Goal: Obtain resource: Obtain resource

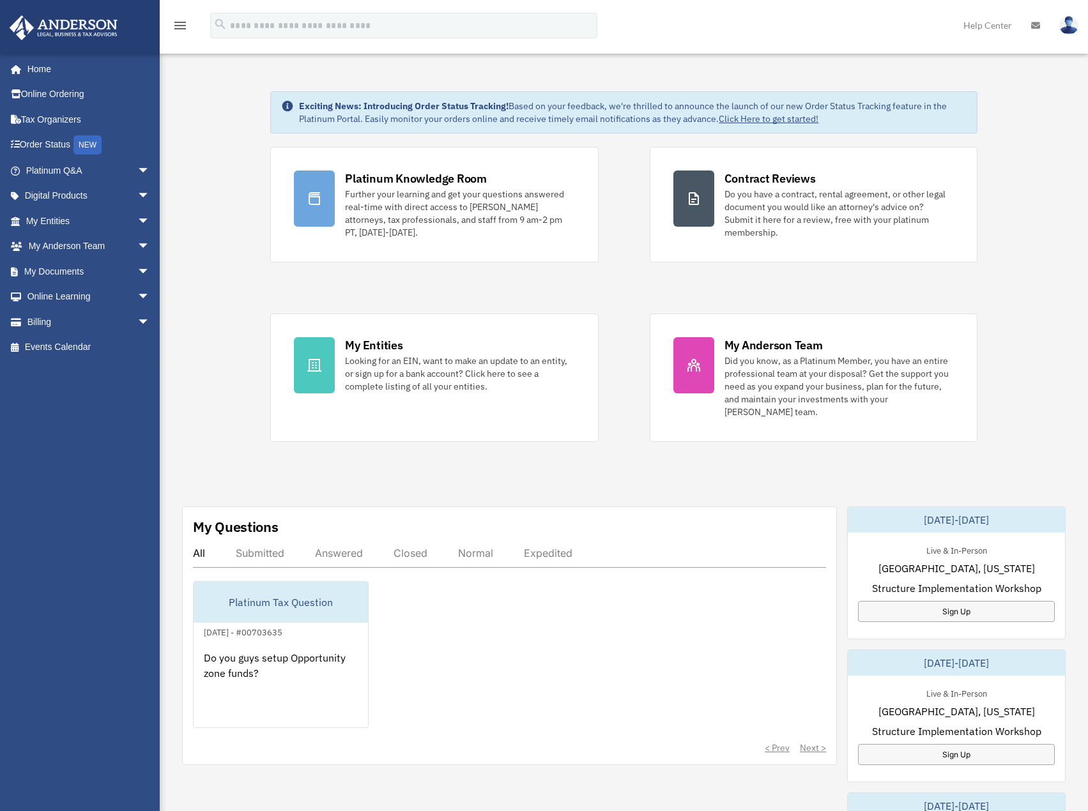
click at [207, 442] on div "Exciting News: Introducing Order Status Tracking! Based on your feedback, we're…" at bounding box center [624, 659] width 948 height 1201
click at [74, 220] on link "My Entities arrow_drop_down" at bounding box center [89, 221] width 160 height 26
click at [137, 220] on span "arrow_drop_down" at bounding box center [150, 221] width 26 height 26
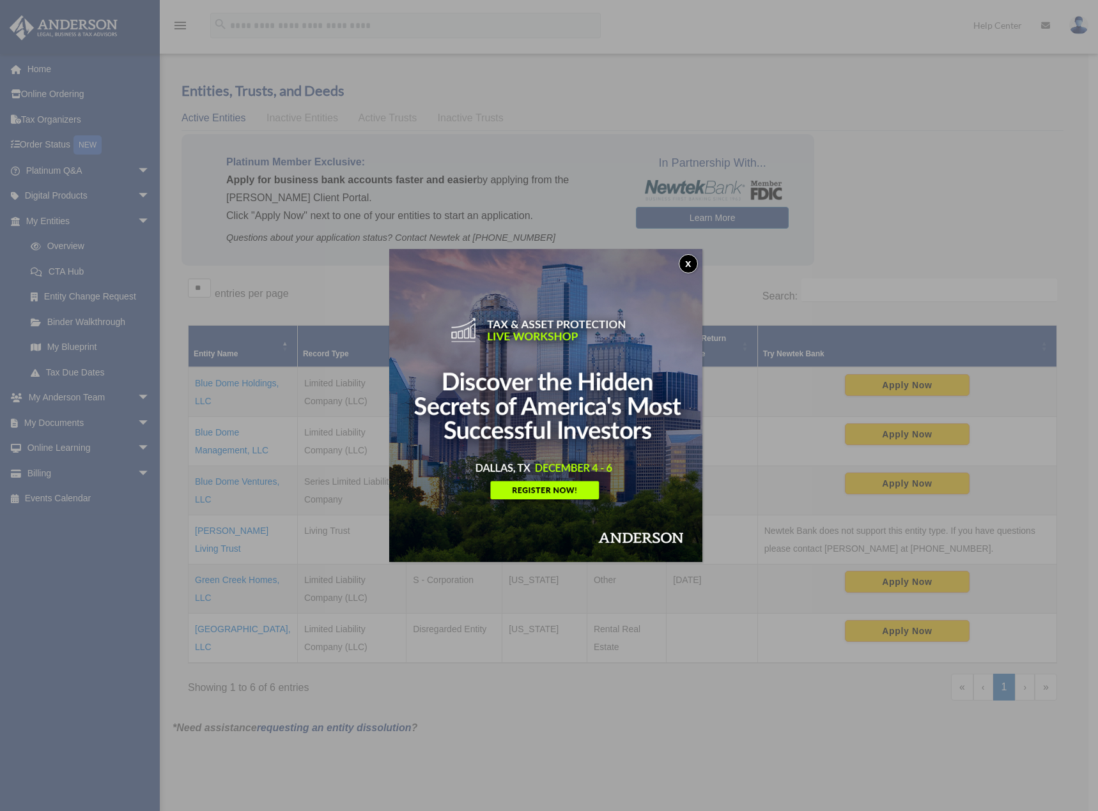
click at [688, 264] on button "x" at bounding box center [688, 263] width 19 height 19
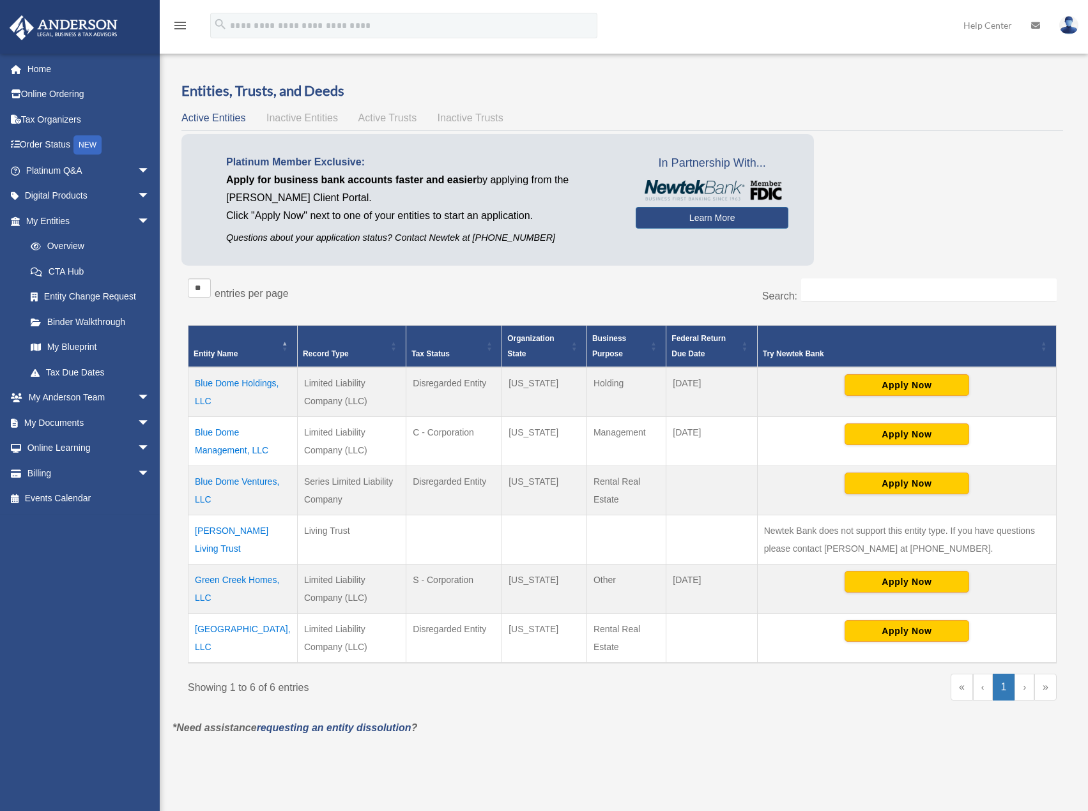
click at [254, 484] on td "Blue Dome Ventures, LLC" at bounding box center [242, 490] width 109 height 49
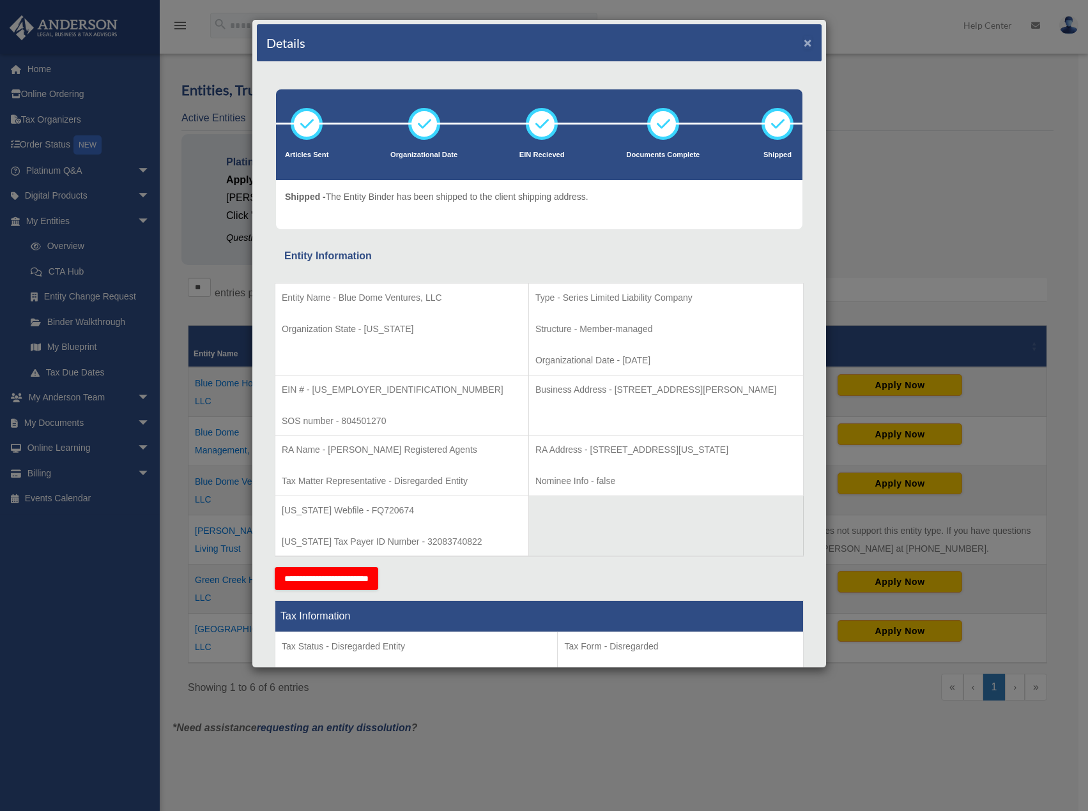
click at [804, 42] on button "×" at bounding box center [808, 42] width 8 height 13
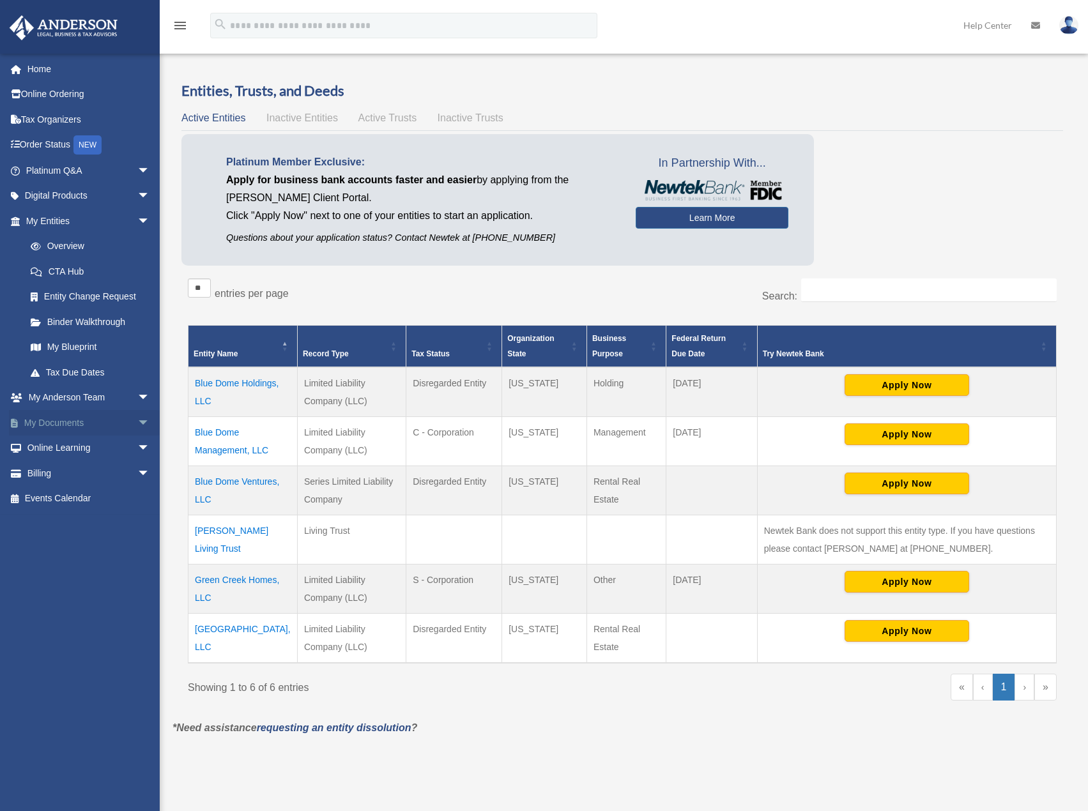
click at [84, 423] on link "My Documents arrow_drop_down" at bounding box center [89, 423] width 160 height 26
click at [137, 426] on span "arrow_drop_down" at bounding box center [150, 423] width 26 height 26
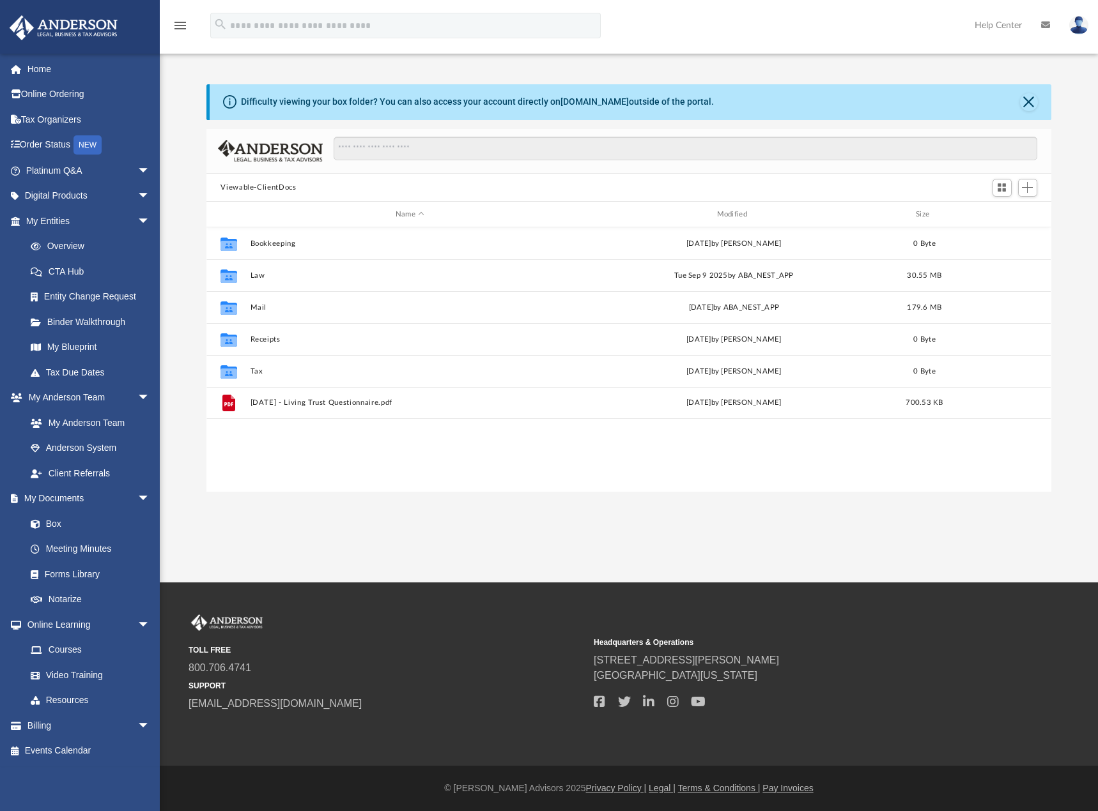
scroll to position [281, 834]
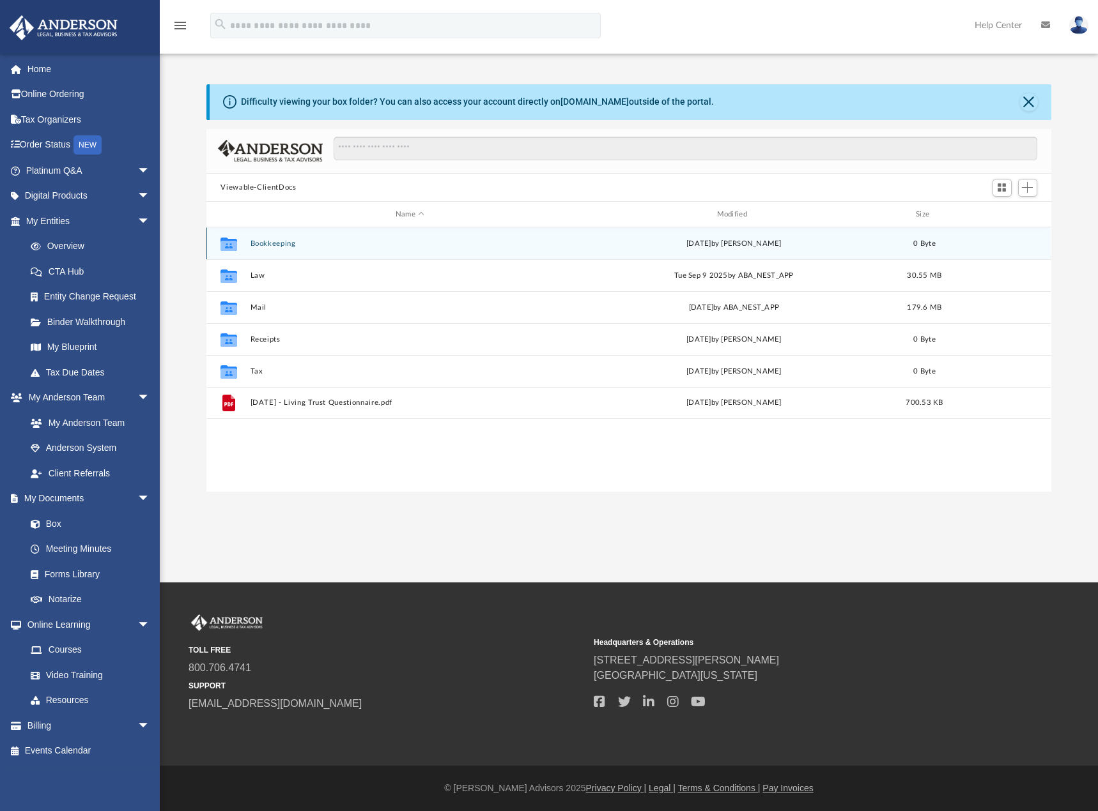
click at [277, 250] on div "Collaborated Folder Bookkeeping Wed Feb 23 2022 by Jarad Ray 0 Byte" at bounding box center [628, 243] width 844 height 32
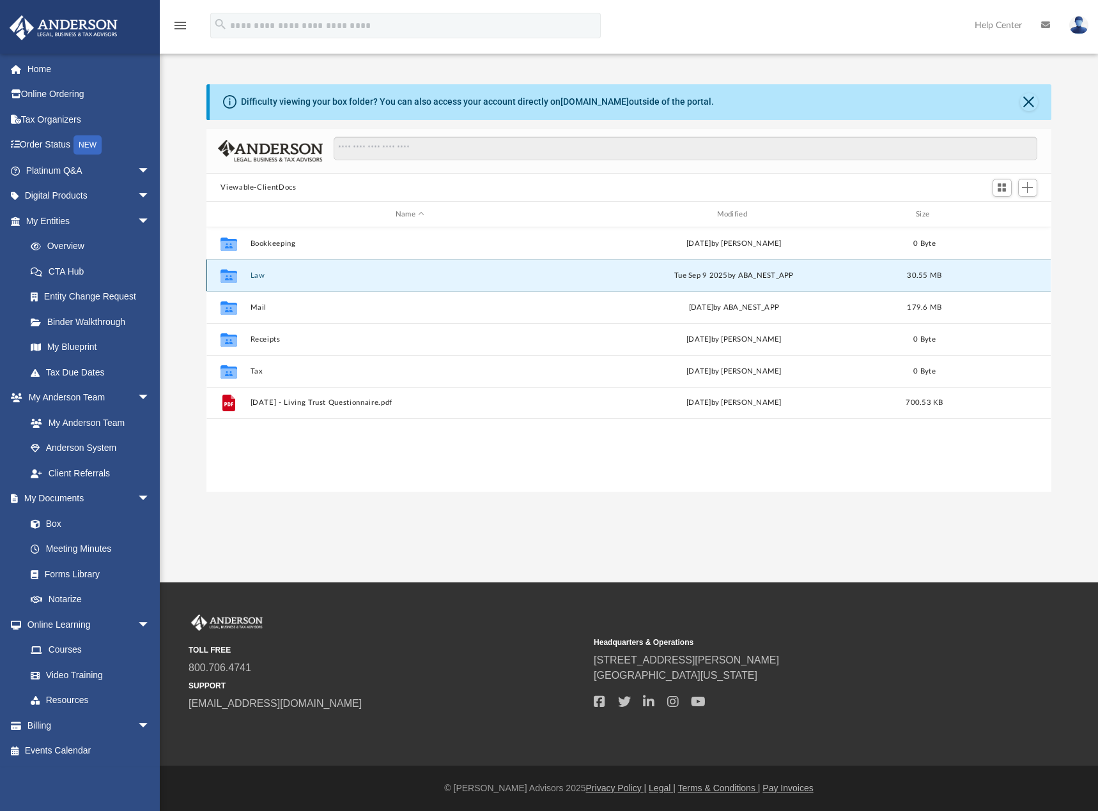
click at [262, 277] on button "Law" at bounding box center [409, 276] width 319 height 8
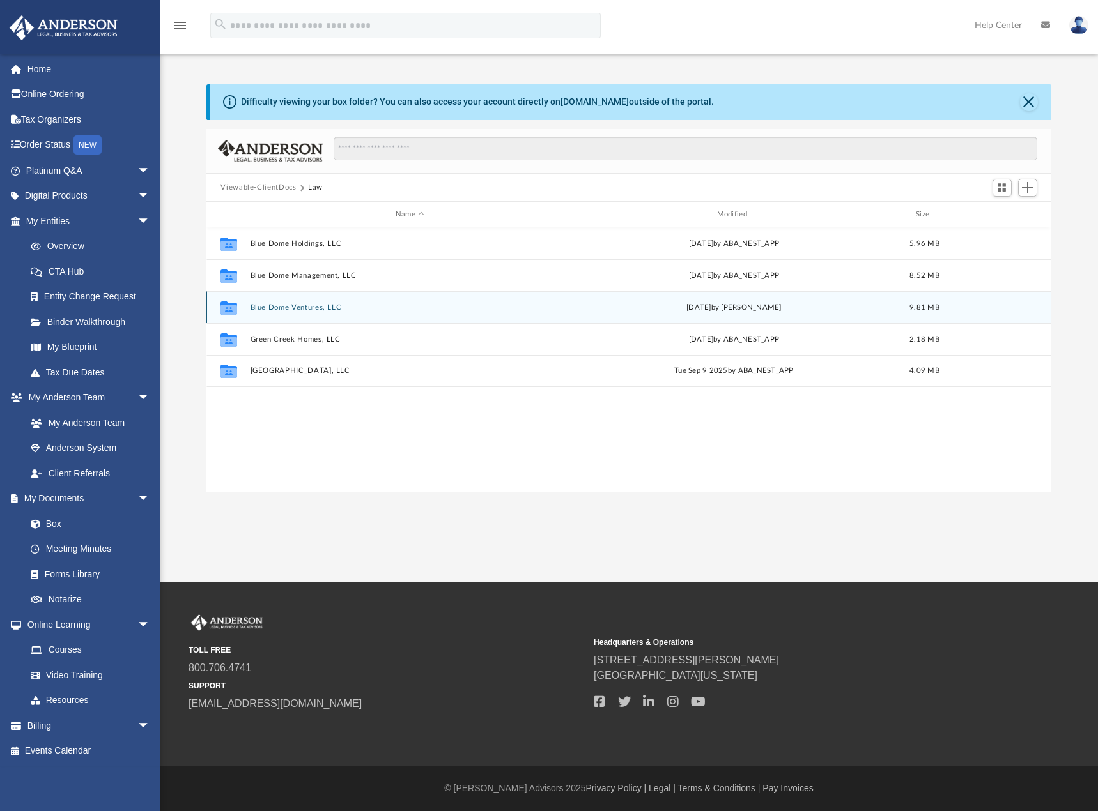
click at [307, 309] on button "Blue Dome Ventures, LLC" at bounding box center [409, 307] width 319 height 8
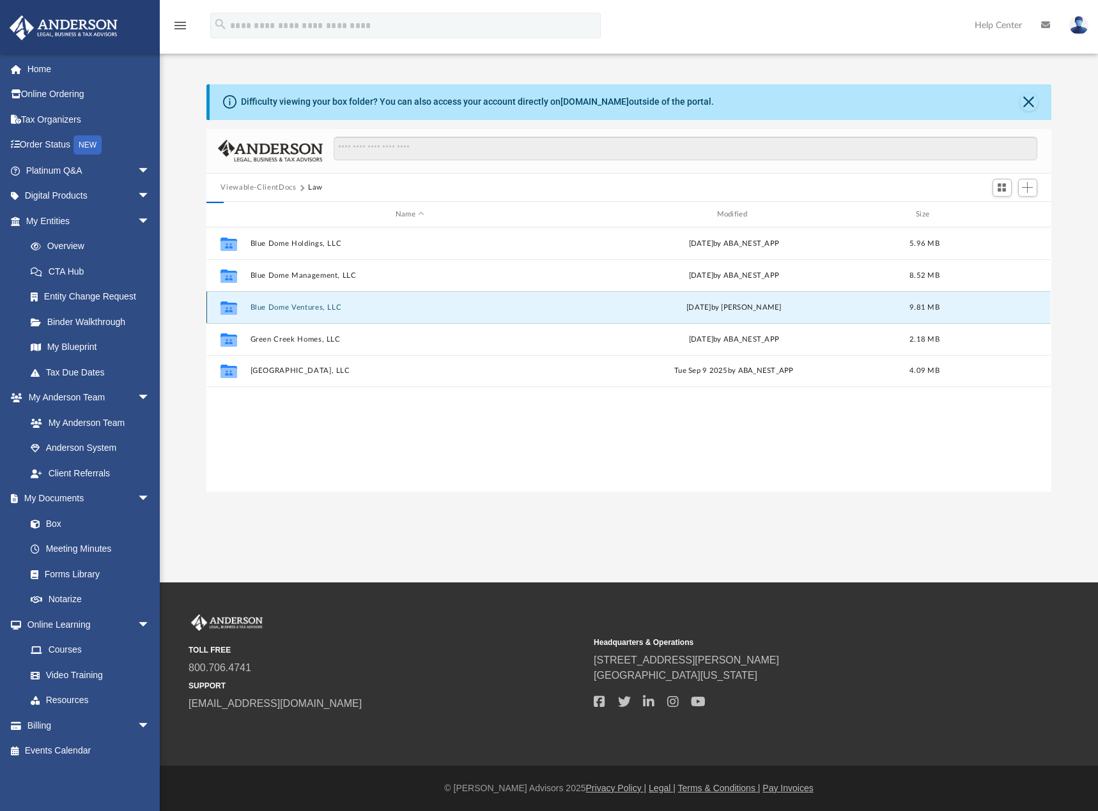
click at [307, 309] on button "Blue Dome Ventures, LLC" at bounding box center [409, 307] width 319 height 8
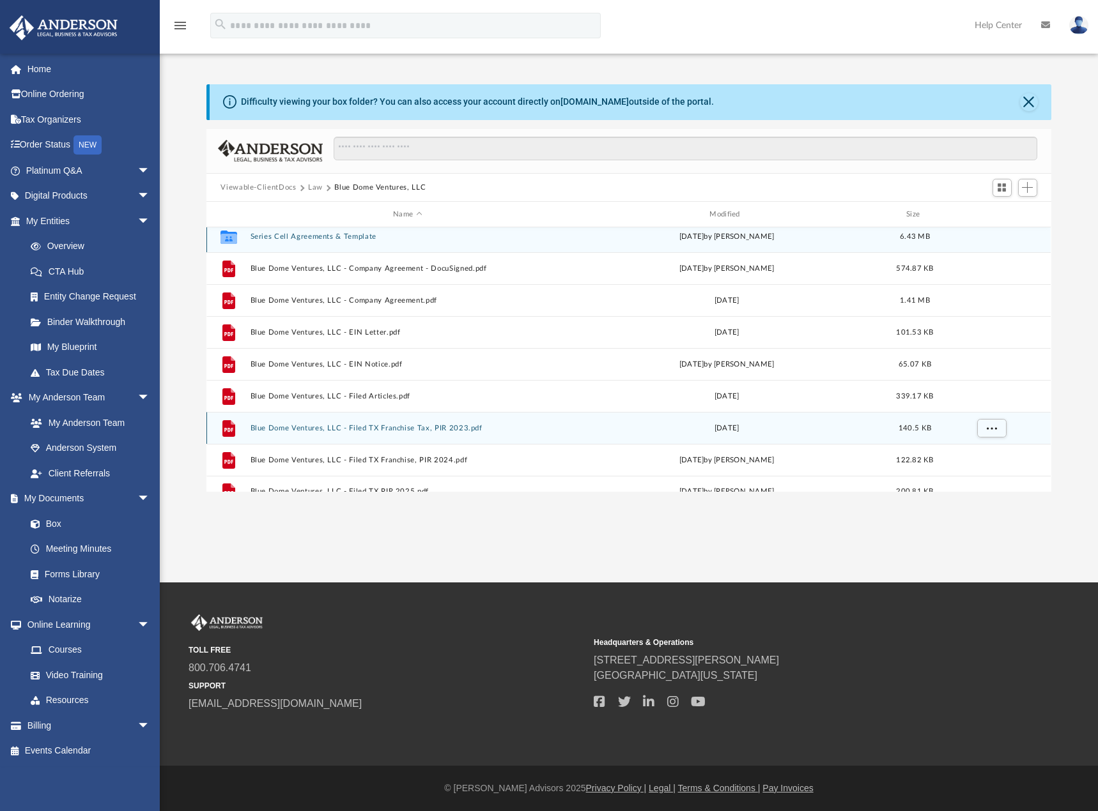
scroll to position [0, 0]
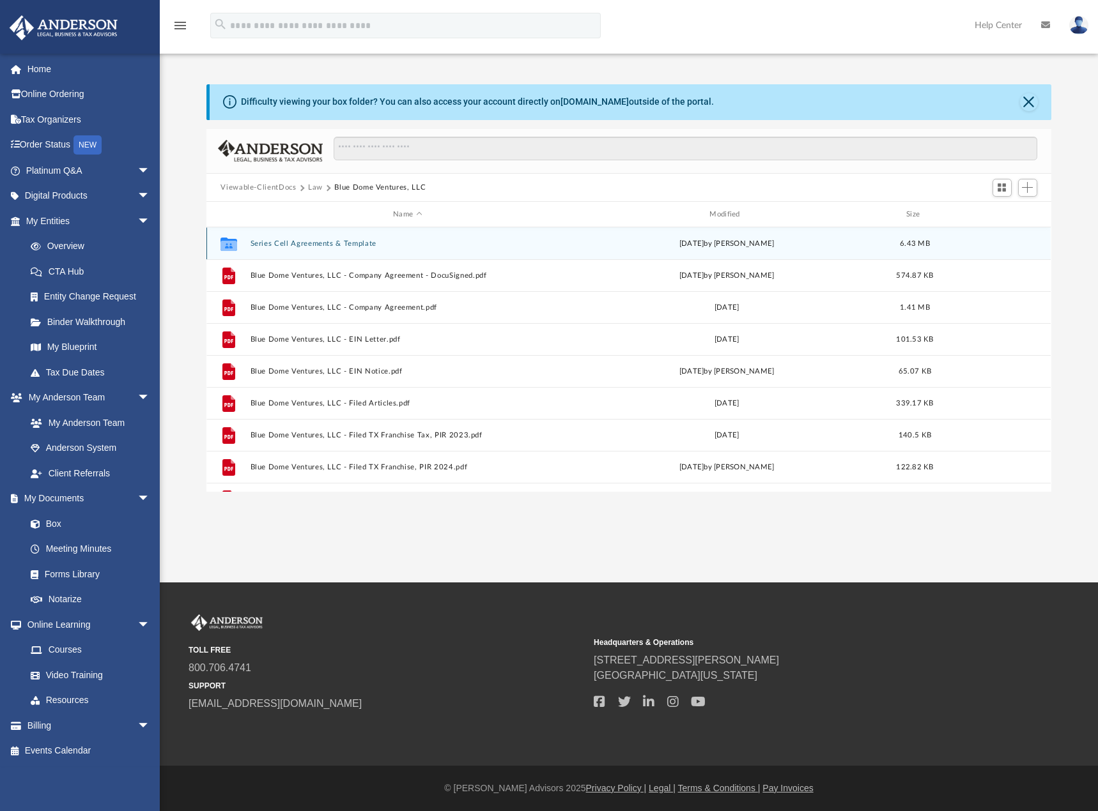
click at [291, 240] on button "Series Cell Agreements & Template" at bounding box center [407, 244] width 314 height 8
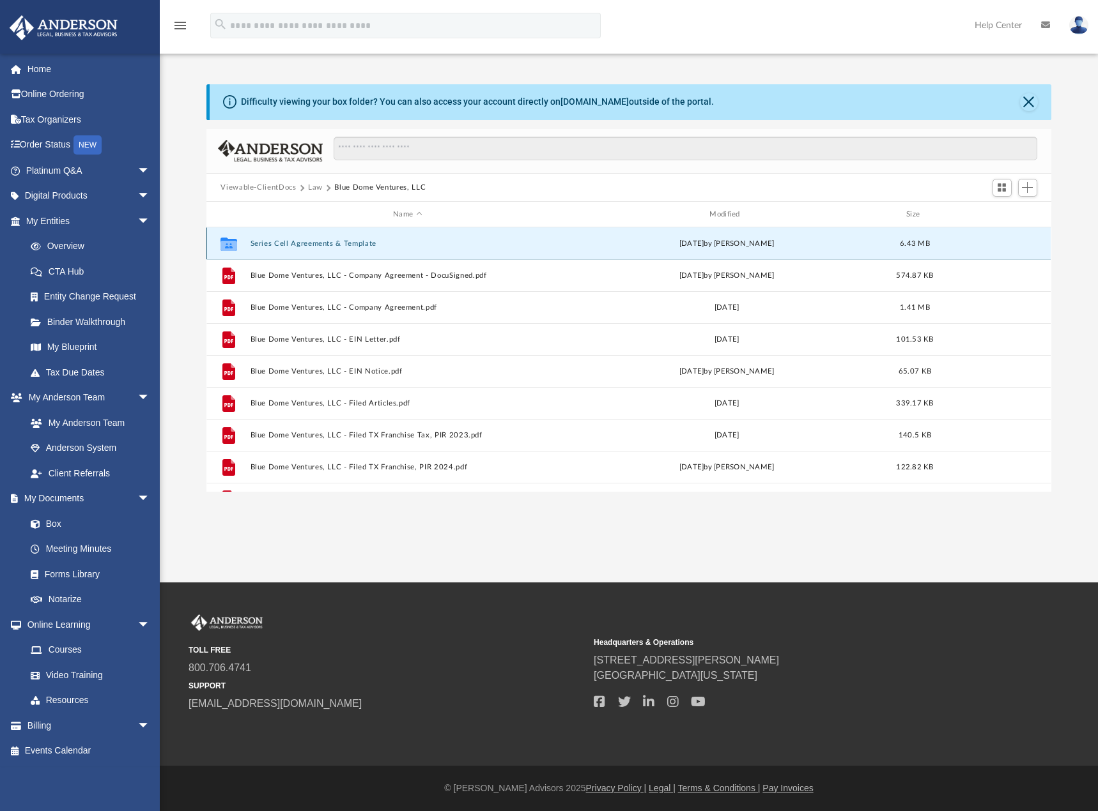
click at [291, 240] on button "Series Cell Agreements & Template" at bounding box center [407, 244] width 314 height 8
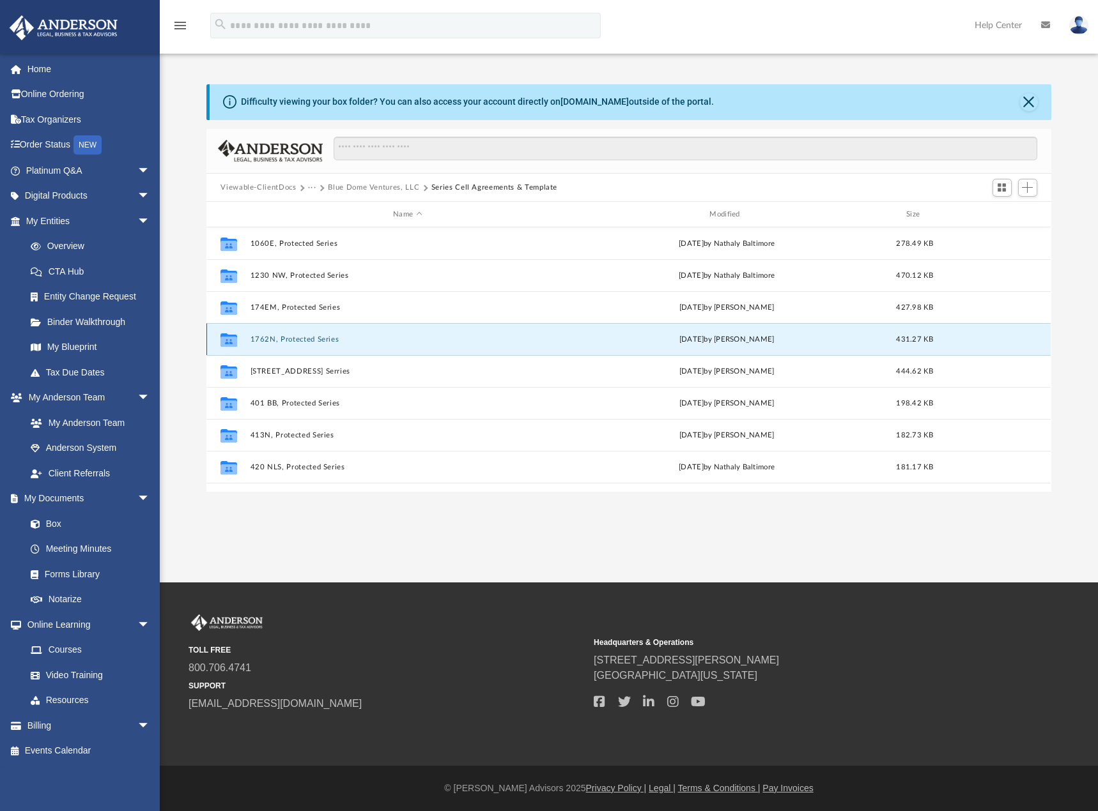
click at [293, 341] on button "1762N, Protected Series" at bounding box center [407, 339] width 314 height 8
